Goal: Task Accomplishment & Management: Use online tool/utility

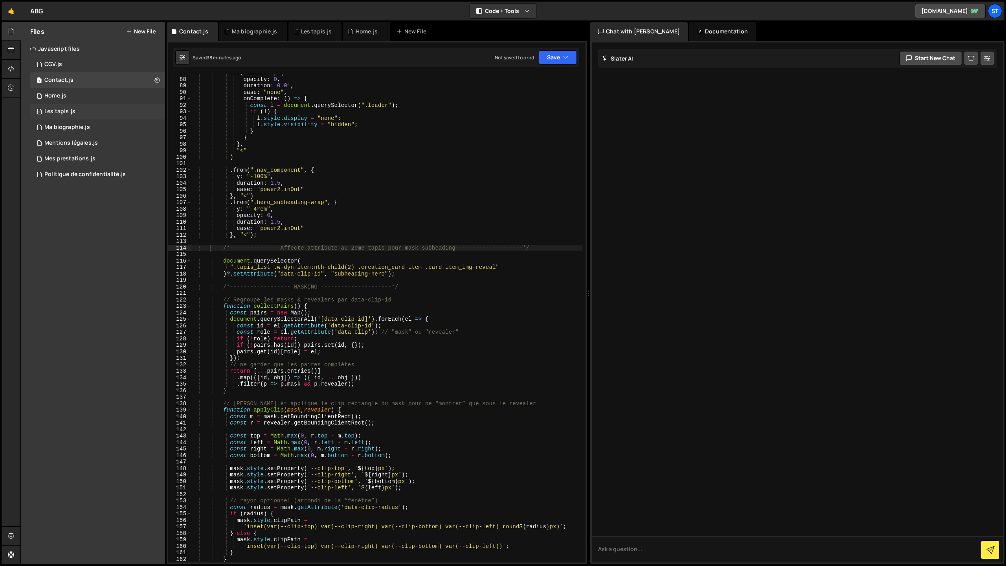
scroll to position [562, 0]
click at [69, 110] on div "Les tapis.js" at bounding box center [59, 111] width 31 height 7
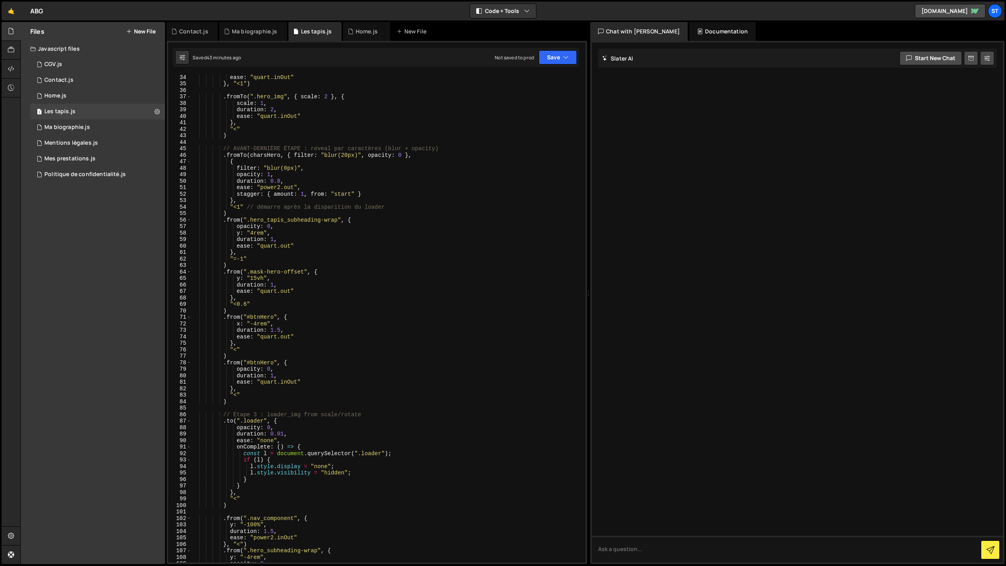
scroll to position [216, 0]
click at [223, 95] on div "ease : "quart.inOut" } , "<1" ) . fromTo ( ".hero_img" , { scale : 2 } , { scal…" at bounding box center [386, 322] width 391 height 501
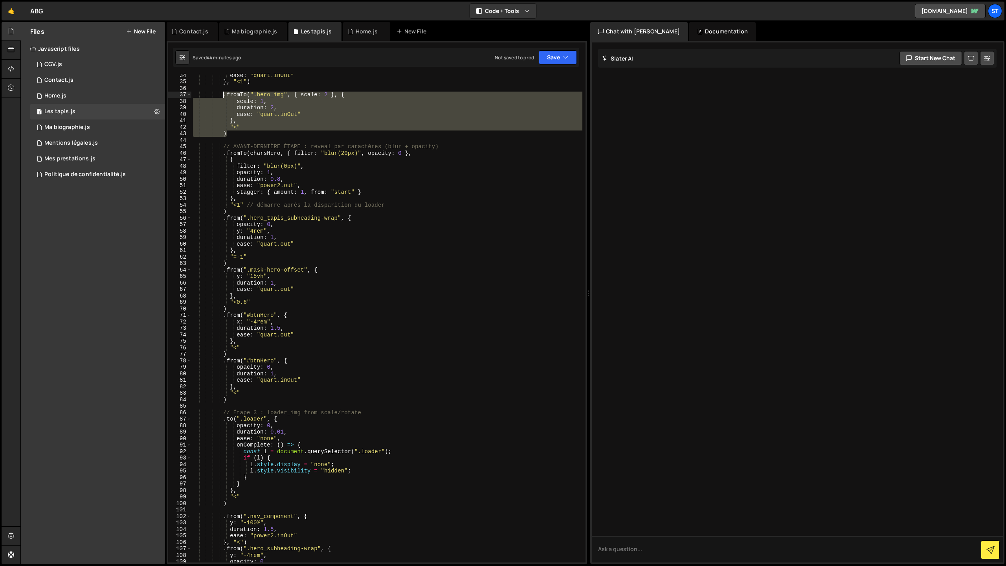
drag, startPoint x: 228, startPoint y: 134, endPoint x: 224, endPoint y: 97, distance: 37.6
click at [224, 97] on div "ease : "quart.inOut" } , "<1" ) . fromTo ( ".hero_img" , { scale : 2 } , { scal…" at bounding box center [386, 322] width 391 height 501
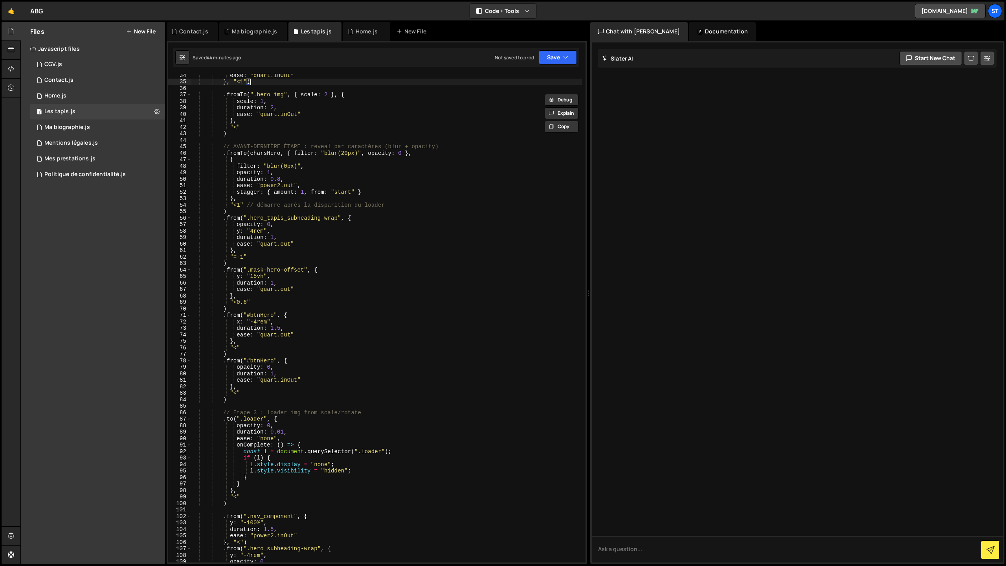
click at [256, 83] on div "ease : "quart.inOut" } , "<1" ) . fromTo ( ".hero_img" , { scale : 2 } , { scal…" at bounding box center [386, 322] width 391 height 501
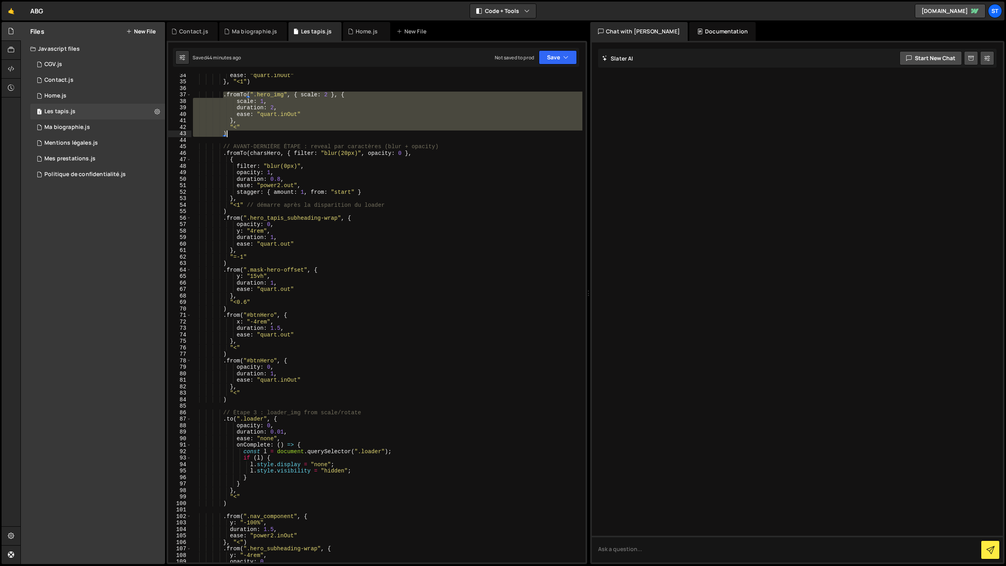
drag, startPoint x: 224, startPoint y: 94, endPoint x: 232, endPoint y: 136, distance: 42.5
click at [232, 136] on div "ease : "quart.inOut" } , "<1" ) . fromTo ( ".hero_img" , { scale : 2 } , { scal…" at bounding box center [386, 322] width 391 height 501
click at [233, 134] on div "ease : "quart.inOut" } , "<1" ) . fromTo ( ".hero_img" , { scale : 2 } , { scal…" at bounding box center [386, 318] width 391 height 488
type textarea ")"
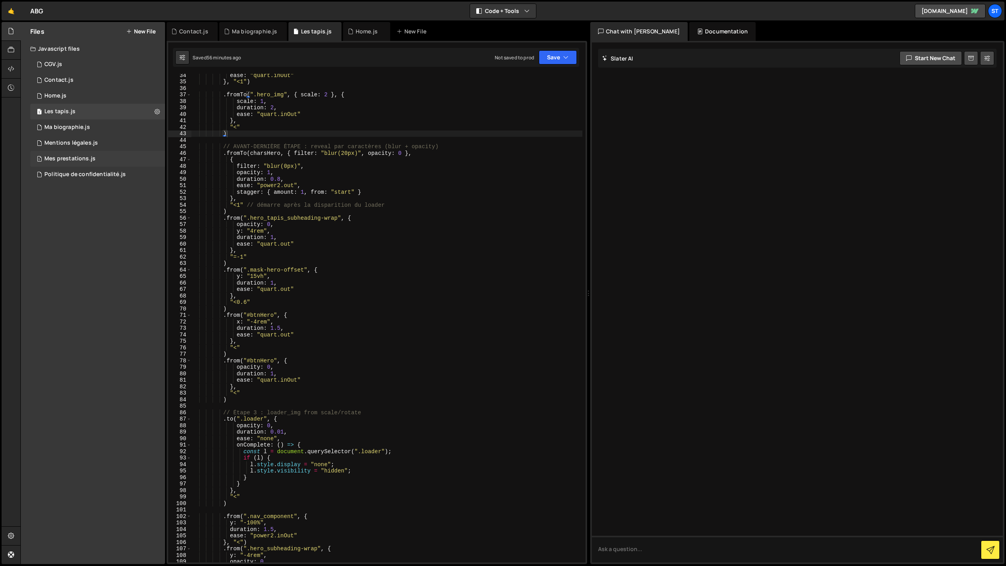
click at [70, 153] on div "1 Mes prestations.js 0" at bounding box center [97, 159] width 135 height 16
